Goal: Task Accomplishment & Management: Use online tool/utility

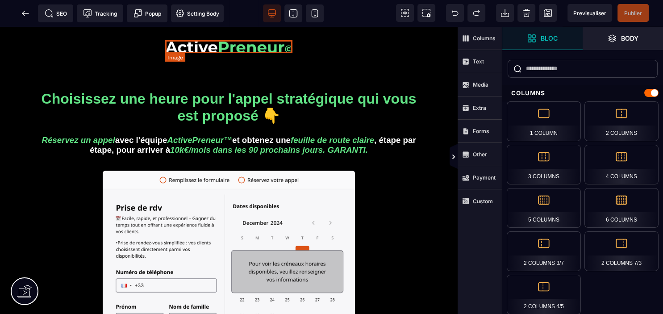
click at [237, 50] on img at bounding box center [228, 46] width 127 height 13
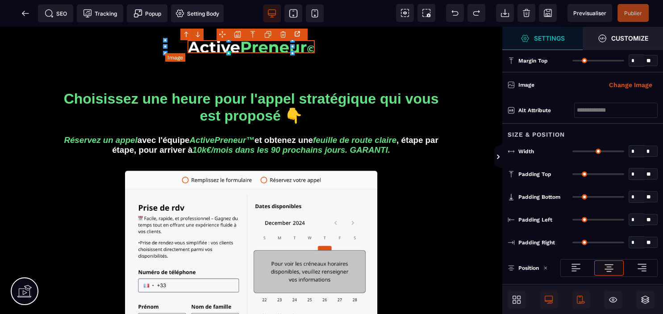
type input "*"
type input "**"
type input "*"
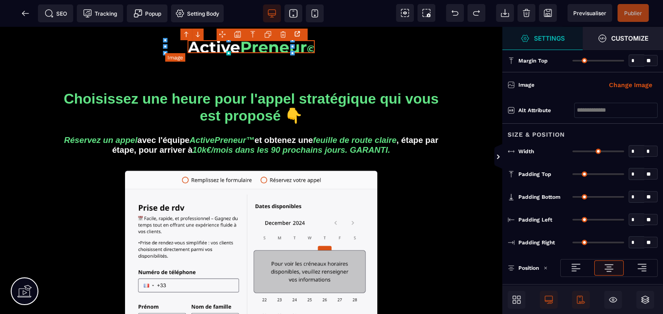
type input "*"
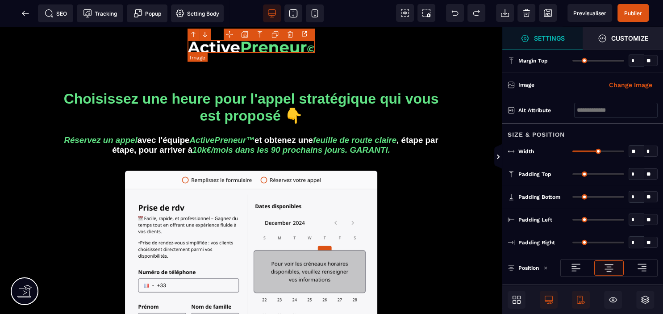
click at [248, 48] on img at bounding box center [250, 46] width 127 height 13
click at [249, 48] on img at bounding box center [250, 46] width 127 height 13
click at [301, 49] on img at bounding box center [250, 46] width 127 height 13
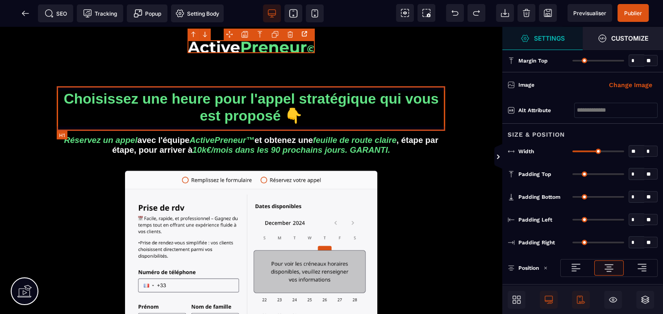
click at [110, 102] on h1 "Choisissez une heure pour l'appel stratégique qui vous est proposé 👇" at bounding box center [251, 107] width 388 height 42
select select
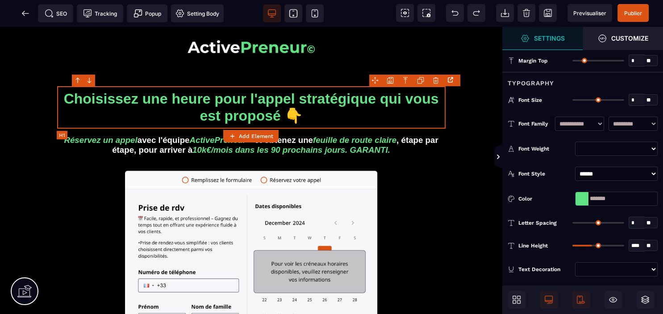
click at [142, 105] on h1 "Choisissez une heure pour l'appel stratégique qui vous est proposé 👇" at bounding box center [251, 107] width 388 height 42
click at [283, 100] on h1 "Choisissez une heure pour l'appel stratégique qui vous est proposé 👇" at bounding box center [251, 107] width 388 height 42
click at [205, 99] on h1 "Choisissez une heure pour l'appel stratégique qui vous est proposé 👇" at bounding box center [251, 107] width 388 height 42
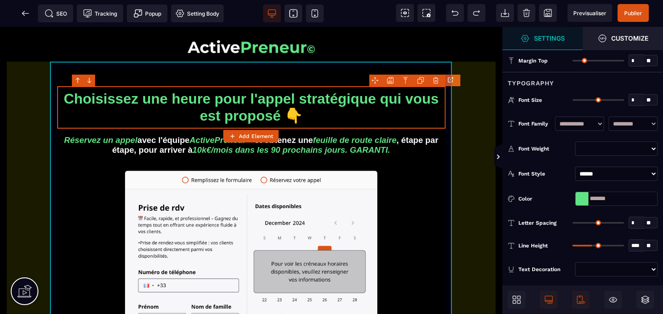
click at [456, 108] on div "Choisissez une heure pour l'appel stratégique qui vous est proposé 👇 Réservez u…" at bounding box center [251, 279] width 489 height 492
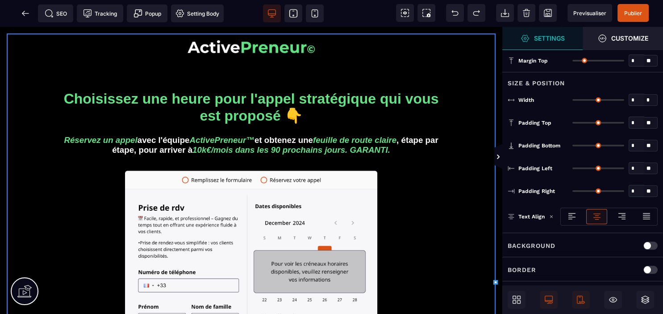
type input "*"
type input "***"
type input "*"
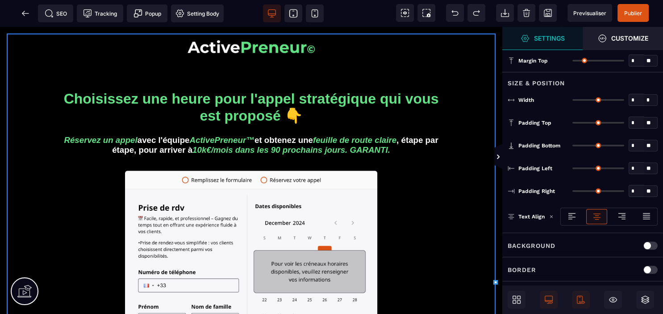
type input "**"
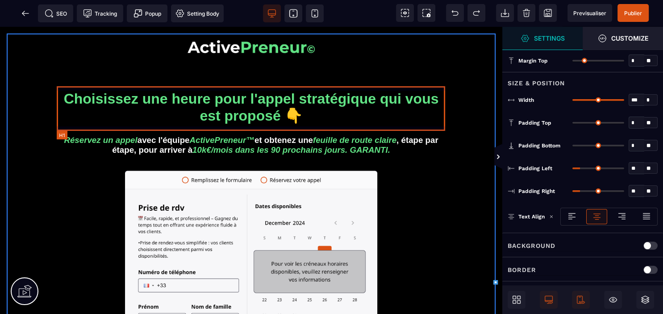
click at [244, 111] on h1 "Choisissez une heure pour l'appel stratégique qui vous est proposé 👇" at bounding box center [251, 107] width 388 height 42
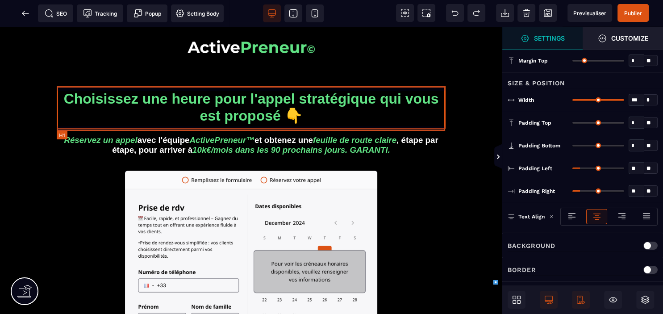
select select
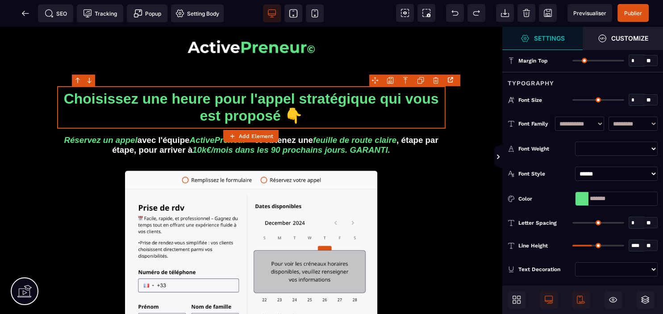
click at [262, 135] on strong "Add Element" at bounding box center [256, 136] width 34 height 6
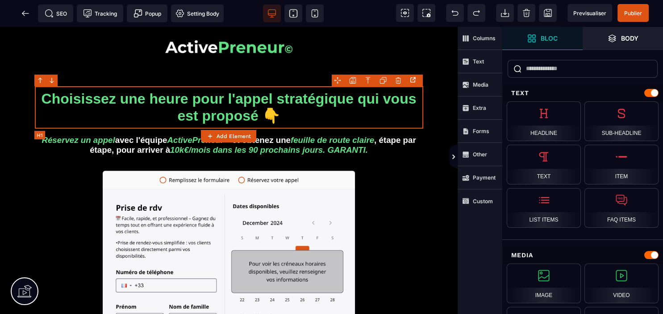
click at [262, 107] on h1 "Choisissez une heure pour l'appel stratégique qui vous est proposé 👇" at bounding box center [229, 107] width 388 height 42
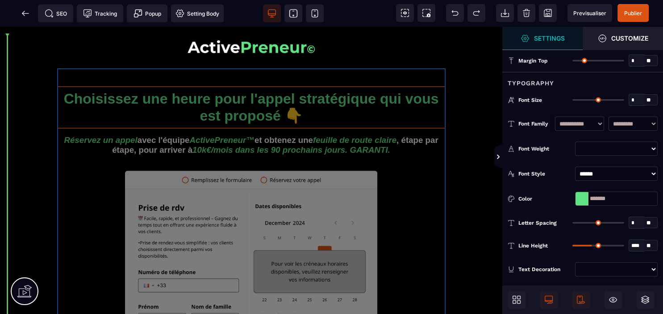
drag, startPoint x: 67, startPoint y: 97, endPoint x: 179, endPoint y: 97, distance: 111.6
click at [179, 97] on div "Choisissez une heure pour l'appel stratégique qui vous est proposé 👇 Réservez u…" at bounding box center [251, 294] width 402 height 464
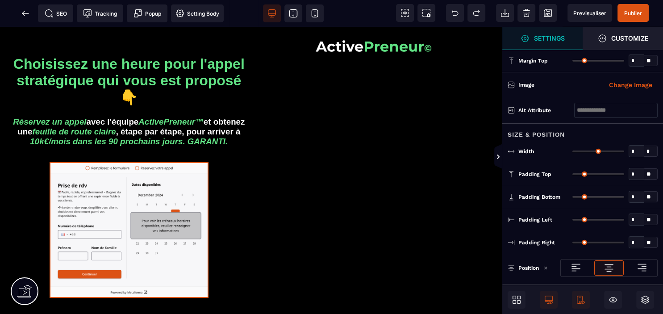
click at [179, 97] on div "Choisissez une heure pour l'appel stratégique qui vous est proposé 👇 Réservez u…" at bounding box center [129, 235] width 245 height 404
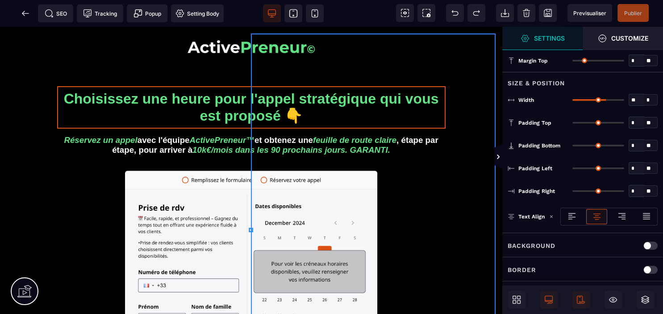
select select
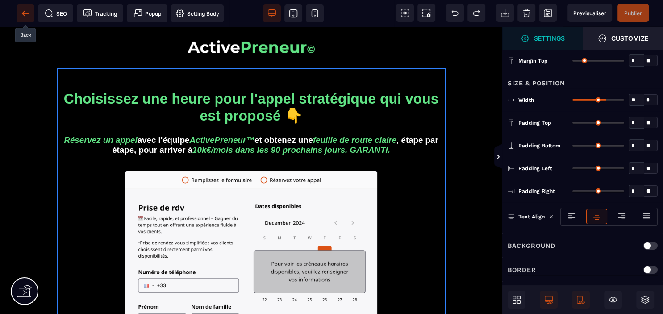
click at [23, 9] on icon at bounding box center [25, 13] width 9 height 9
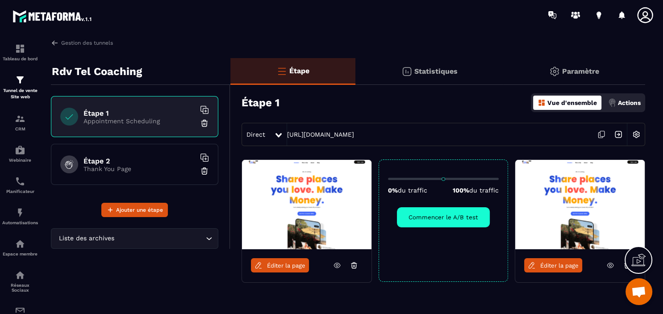
click at [479, 265] on div "0% du traffic 100% du traffic Commencer le A/B test" at bounding box center [443, 220] width 129 height 122
click at [352, 262] on icon at bounding box center [354, 265] width 8 height 8
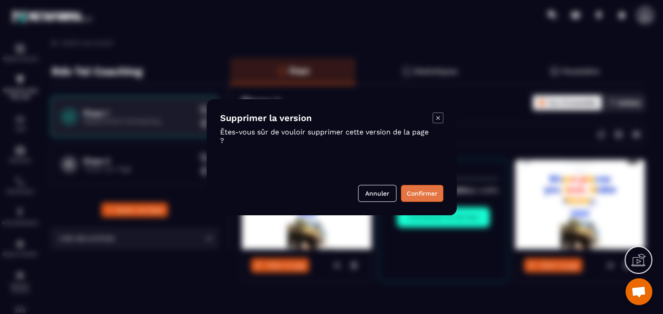
click at [418, 188] on button "Confirmer" at bounding box center [422, 193] width 42 height 17
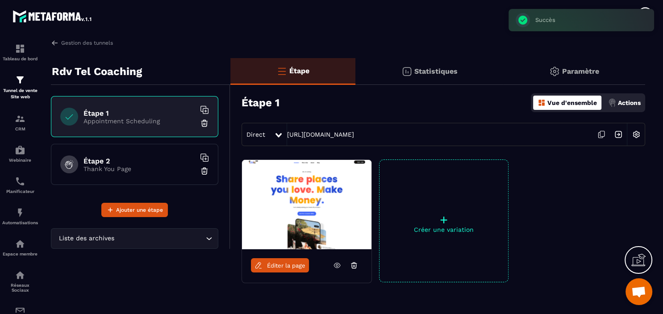
click at [356, 266] on icon at bounding box center [354, 266] width 4 height 4
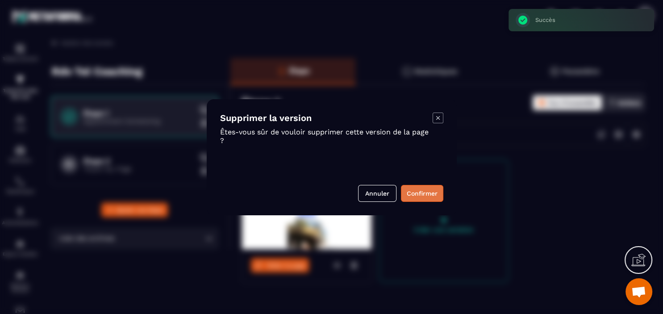
click at [430, 195] on button "Confirmer" at bounding box center [422, 193] width 42 height 17
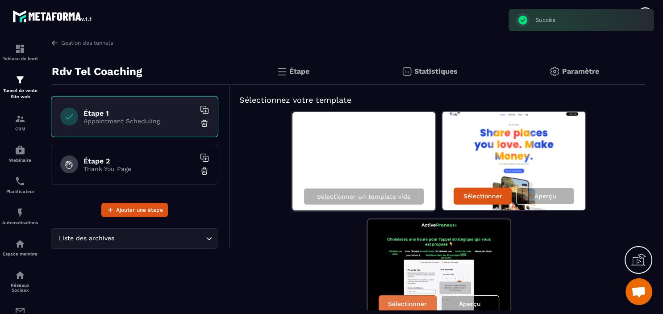
click at [409, 299] on div "Sélectionner" at bounding box center [408, 303] width 58 height 17
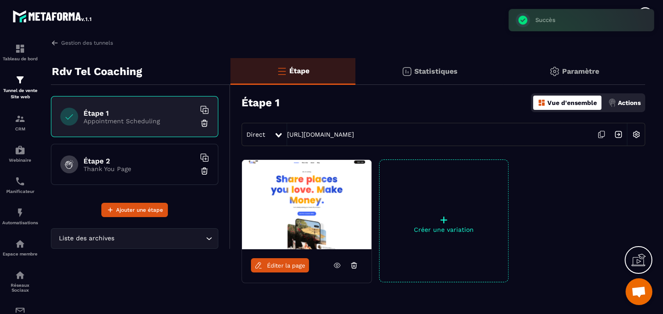
click at [274, 265] on span "Éditer la page" at bounding box center [286, 265] width 38 height 7
